Goal: Transaction & Acquisition: Book appointment/travel/reservation

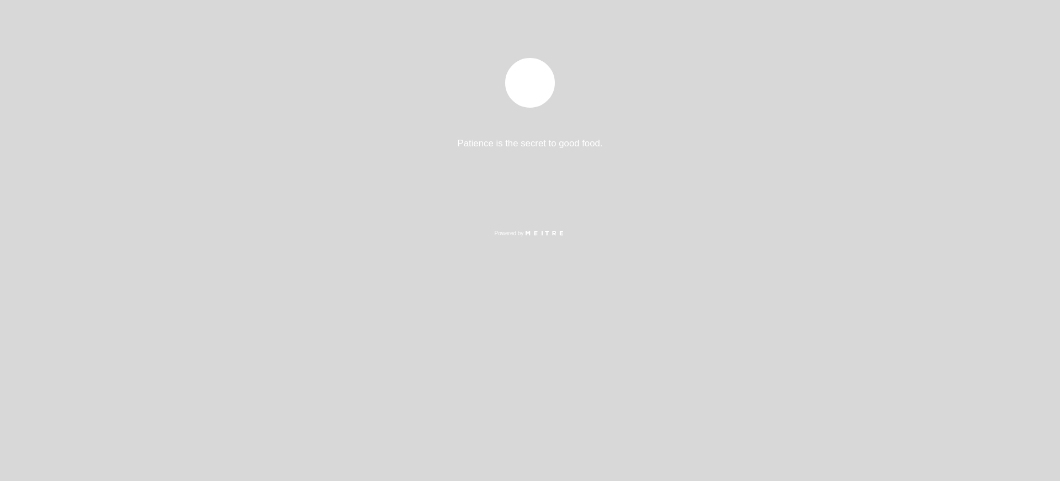
select select "es"
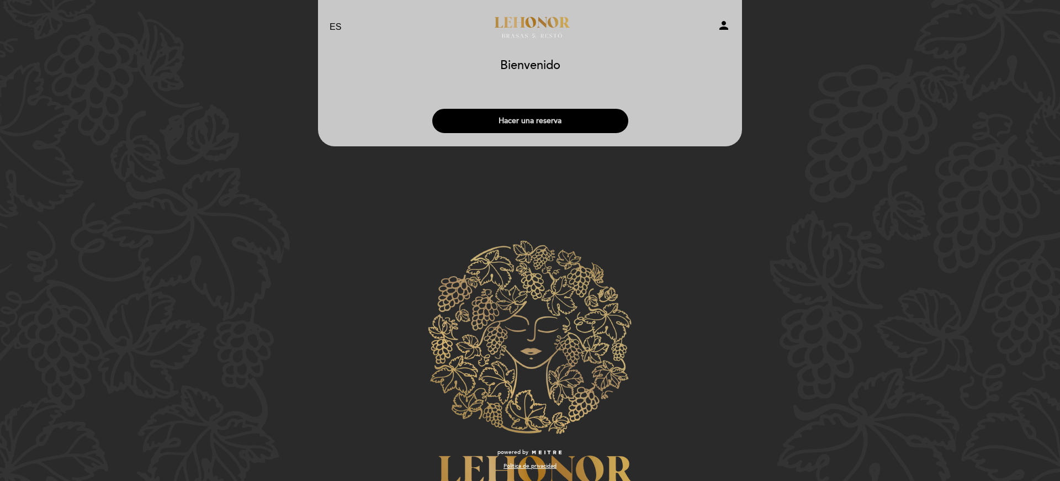
click at [569, 118] on button "Hacer una reserva" at bounding box center [530, 121] width 196 height 24
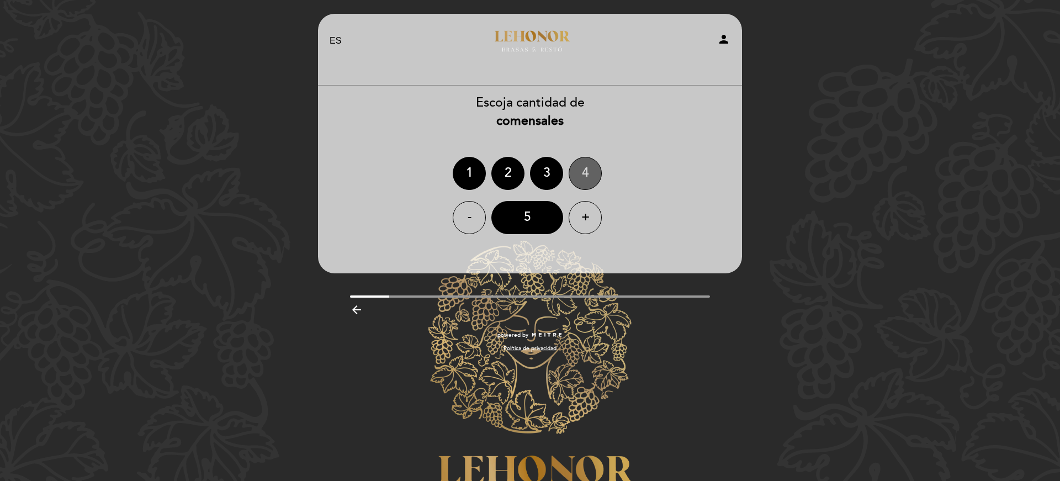
click at [586, 168] on div "4" at bounding box center [585, 173] width 33 height 33
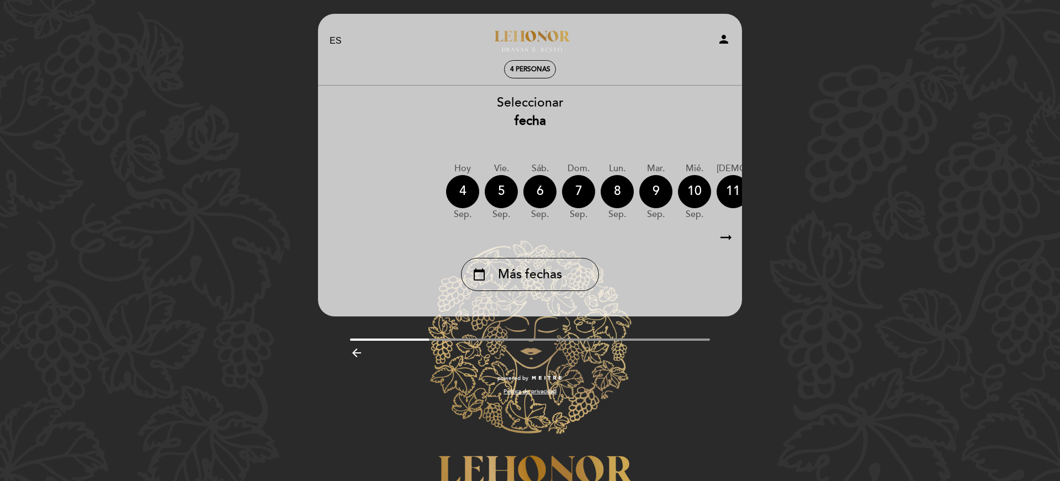
click at [723, 237] on icon "arrow_right_alt" at bounding box center [726, 238] width 17 height 24
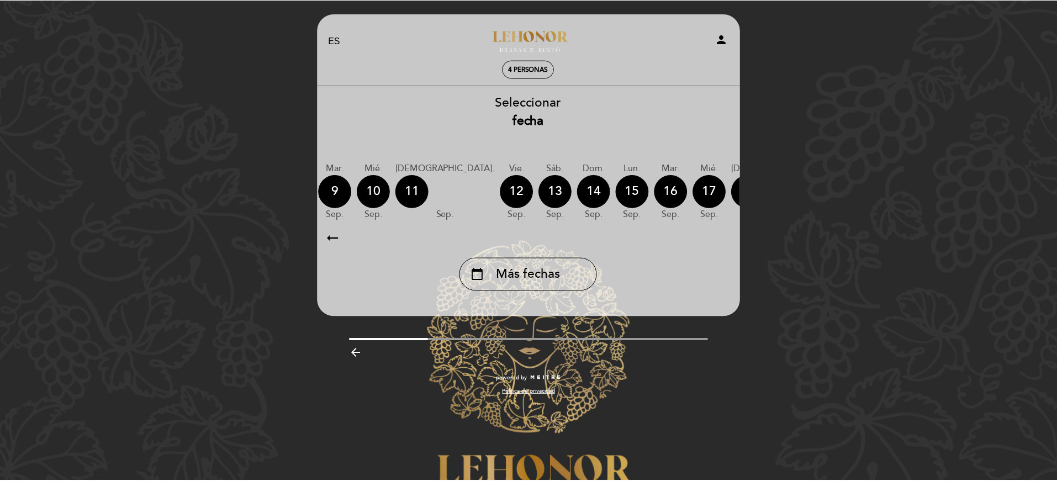
scroll to position [0, 322]
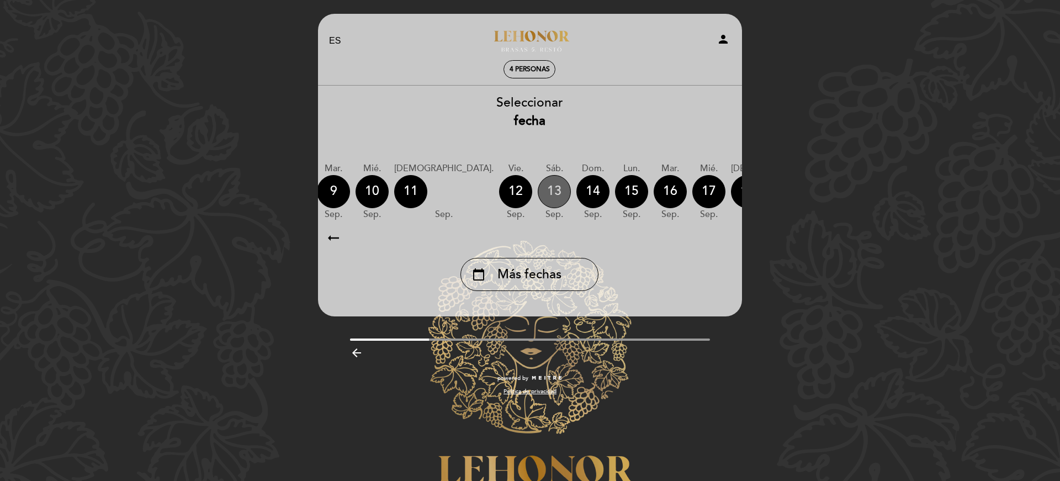
click at [538, 193] on div "13" at bounding box center [554, 191] width 33 height 33
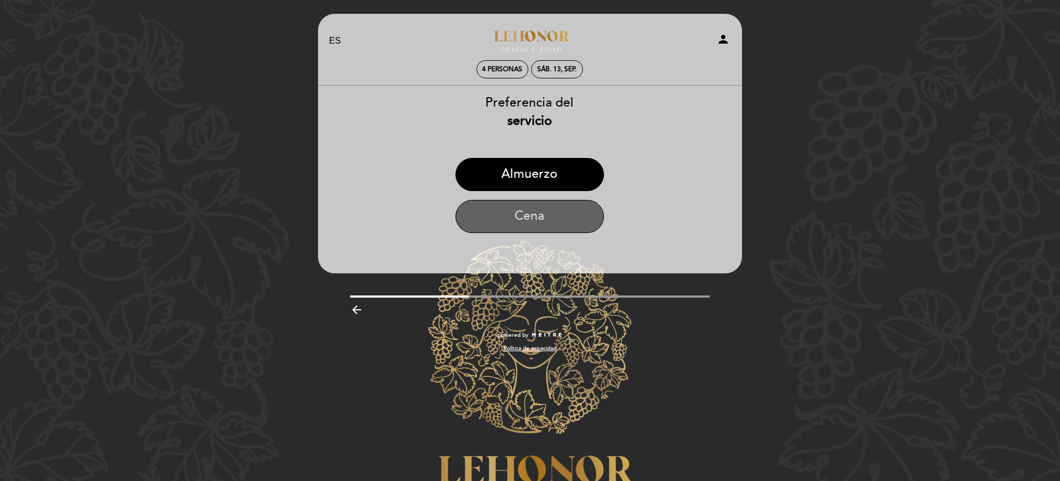
click at [561, 215] on button "Cena" at bounding box center [529, 216] width 148 height 33
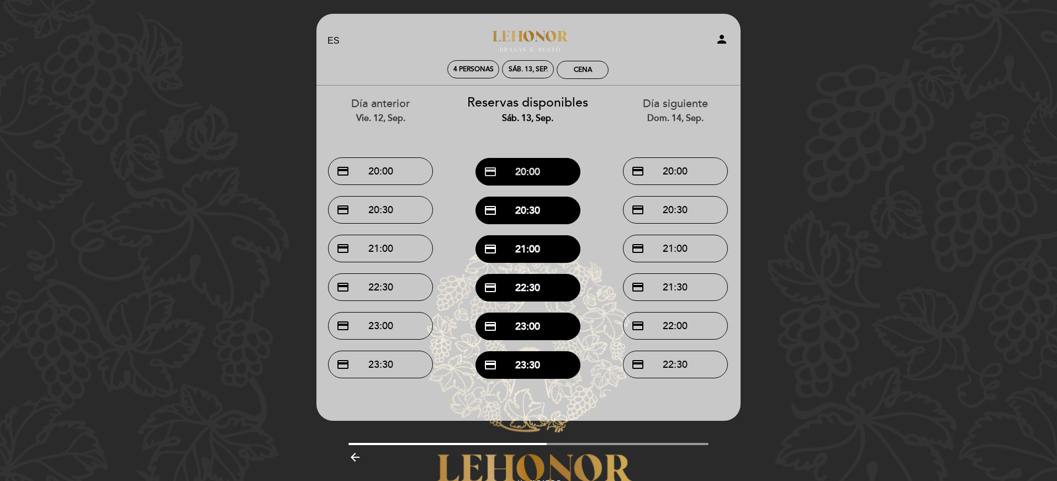
click at [544, 172] on button "credit_card 20:00" at bounding box center [527, 172] width 105 height 28
